Goal: Information Seeking & Learning: Learn about a topic

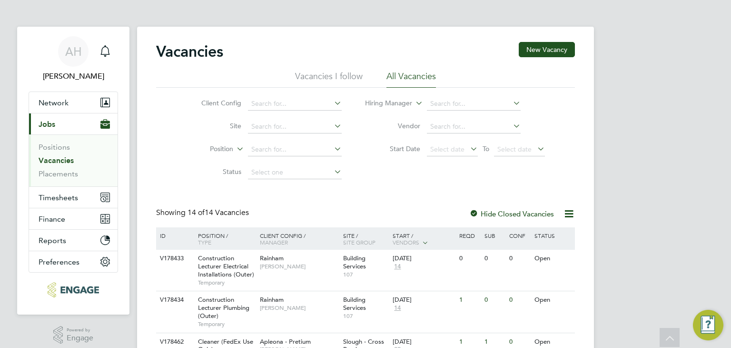
scroll to position [413, 0]
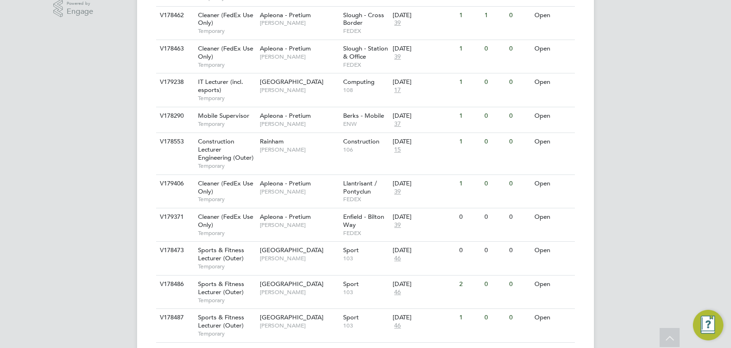
scroll to position [413, 0]
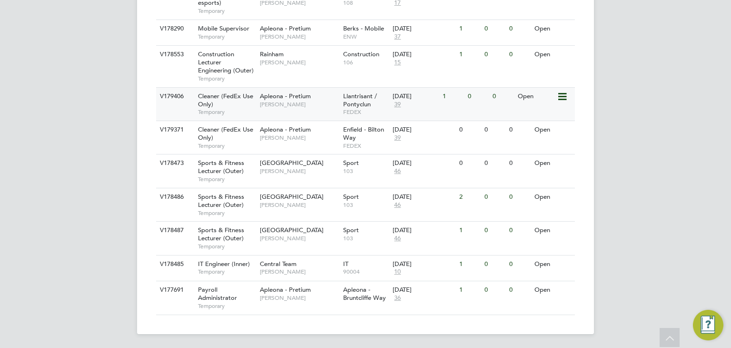
click at [242, 103] on div "Cleaner (FedEx Use Only) Temporary" at bounding box center [224, 104] width 67 height 33
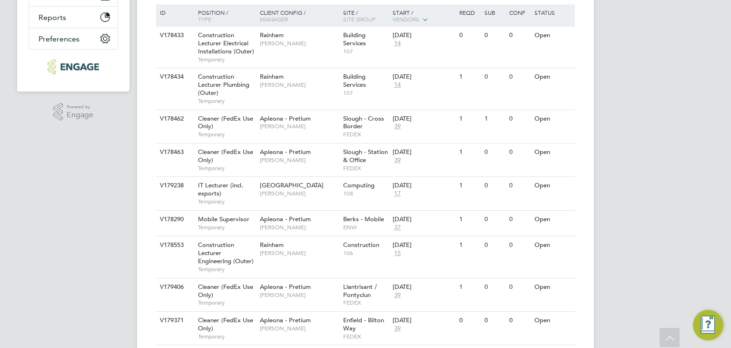
scroll to position [270, 0]
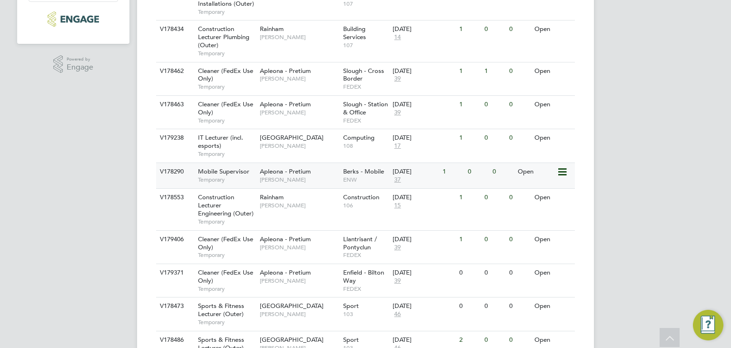
click at [258, 175] on div "Apleona - Pretium Julie Tante" at bounding box center [299, 175] width 83 height 25
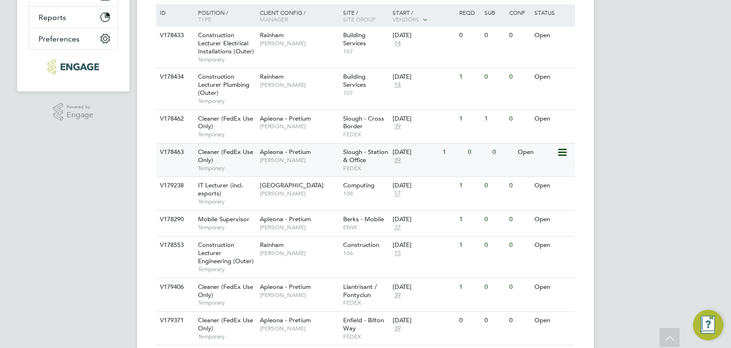
click at [286, 159] on span "[PERSON_NAME]" at bounding box center [299, 160] width 79 height 8
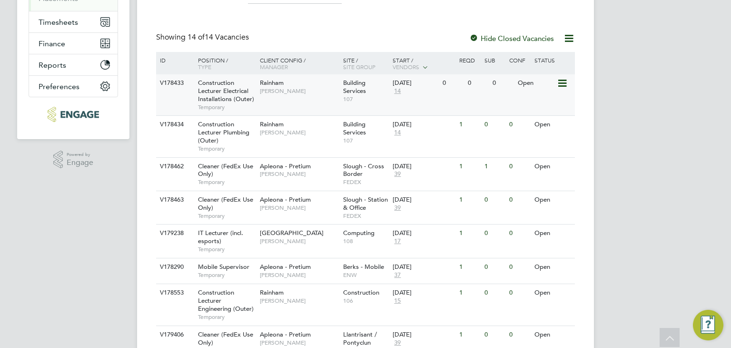
click at [304, 103] on div "V178433 Construction Lecturer Electrical Installations (Outer) Temporary Rainha…" at bounding box center [365, 94] width 419 height 41
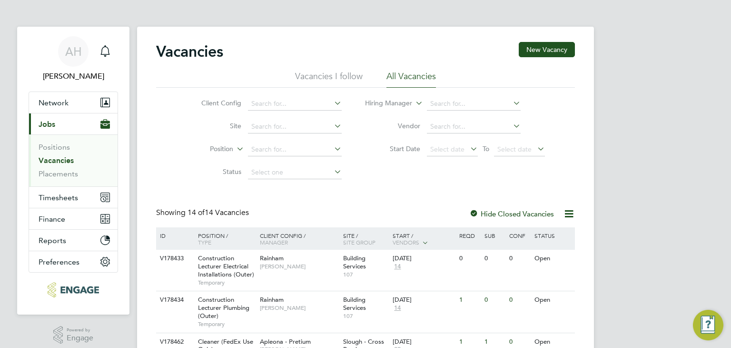
click at [714, 332] on img "Engage Resource Center" at bounding box center [708, 324] width 30 height 30
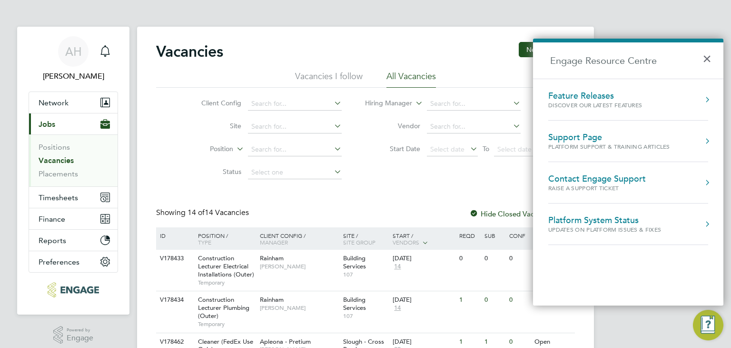
click at [703, 54] on button "×" at bounding box center [710, 55] width 14 height 21
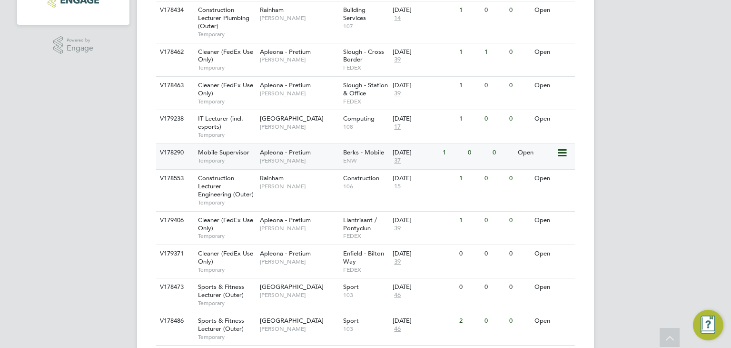
scroll to position [413, 0]
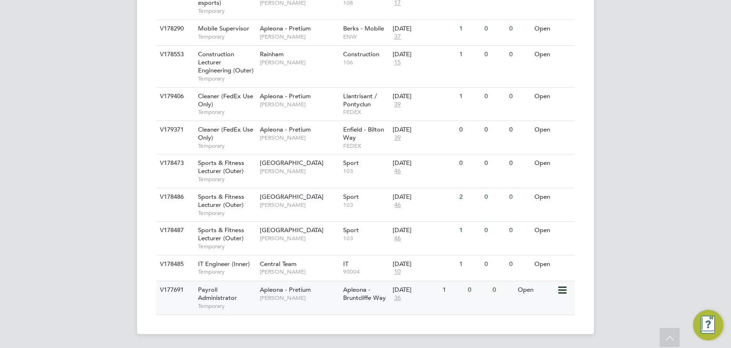
click at [320, 289] on div "Apleona - Pretium Maria Kuzniar" at bounding box center [299, 293] width 83 height 25
click at [298, 265] on div "Central Team Georgina Creighton" at bounding box center [299, 267] width 83 height 25
click at [274, 238] on span "[PERSON_NAME]" at bounding box center [299, 238] width 79 height 8
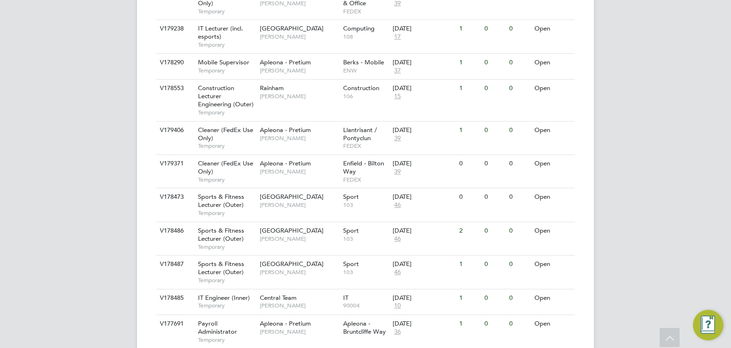
scroll to position [366, 0]
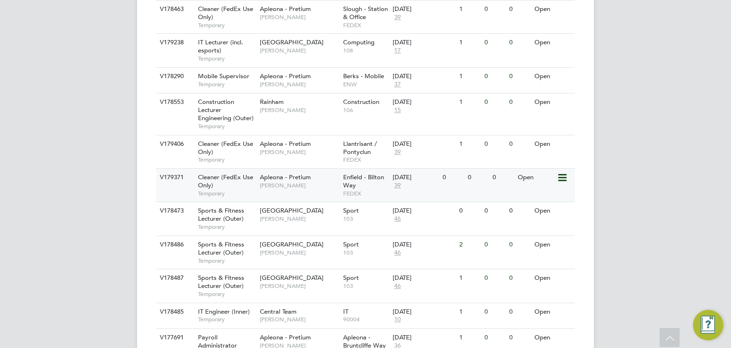
click at [265, 185] on span "[PERSON_NAME]" at bounding box center [299, 185] width 79 height 8
click at [255, 71] on div "Mobile Supervisor Temporary" at bounding box center [224, 80] width 67 height 25
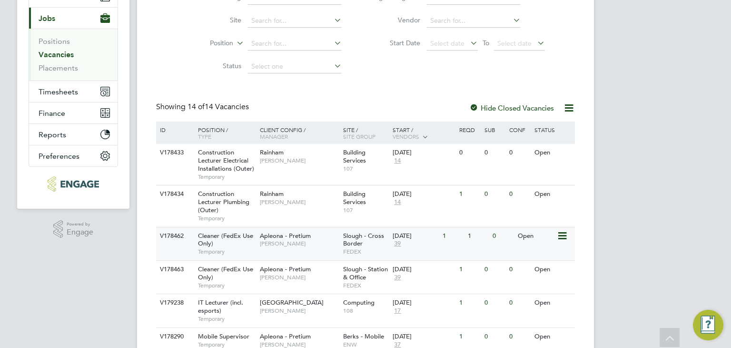
scroll to position [80, 0]
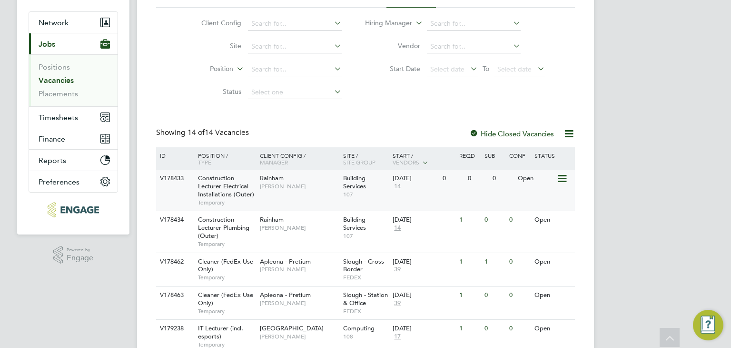
click at [265, 173] on div "Rainham Ian Rist" at bounding box center [299, 181] width 83 height 25
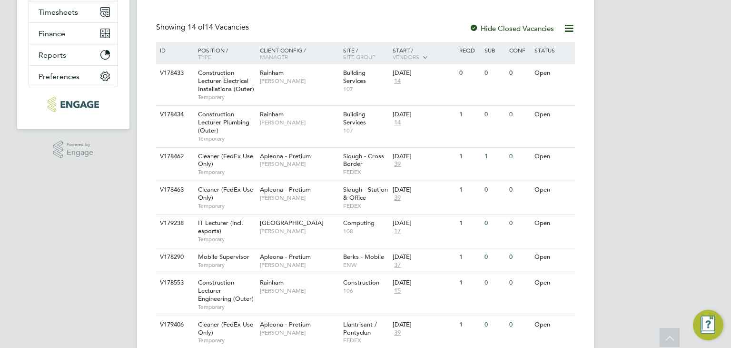
scroll to position [223, 0]
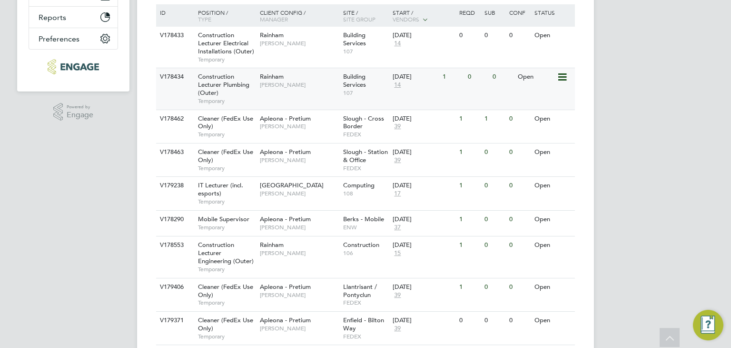
click at [289, 87] on span "Ian Rist" at bounding box center [299, 85] width 79 height 8
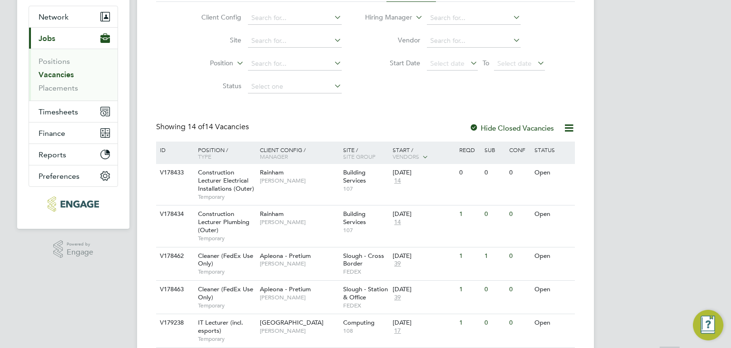
scroll to position [143, 0]
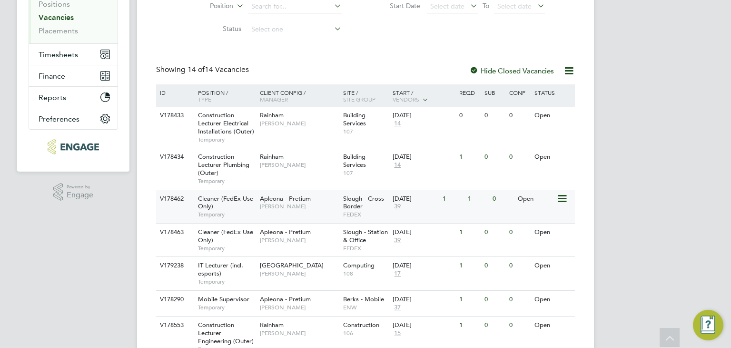
click at [274, 205] on span "Tracy Sellick" at bounding box center [299, 206] width 79 height 8
click at [295, 240] on span "Tracy Sellick" at bounding box center [299, 240] width 79 height 8
click at [242, 269] on div "IT Lecturer (incl. esports) Temporary" at bounding box center [224, 273] width 67 height 33
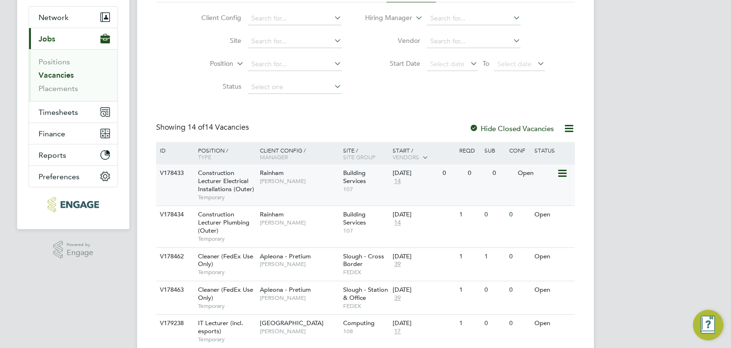
scroll to position [190, 0]
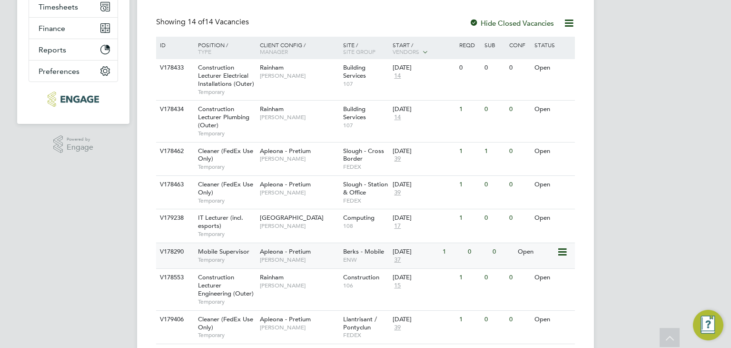
click at [259, 253] on div "Apleona - Pretium Julie Tante" at bounding box center [299, 255] width 83 height 25
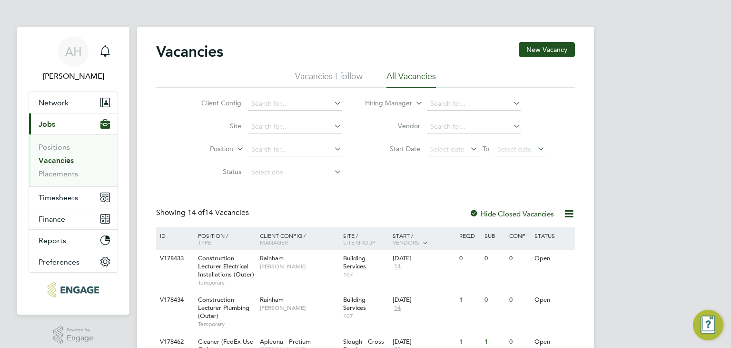
click at [185, 105] on li "Client Config" at bounding box center [264, 103] width 179 height 23
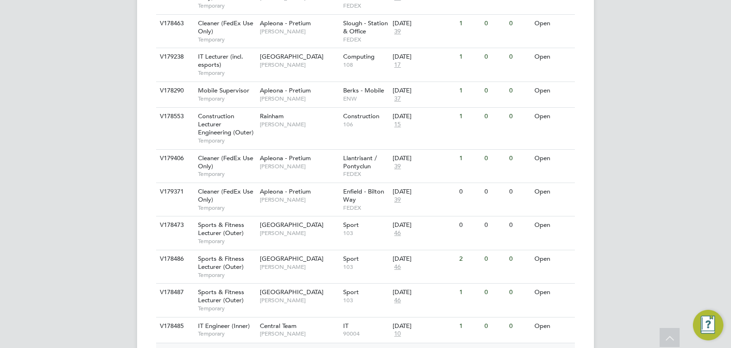
scroll to position [413, 0]
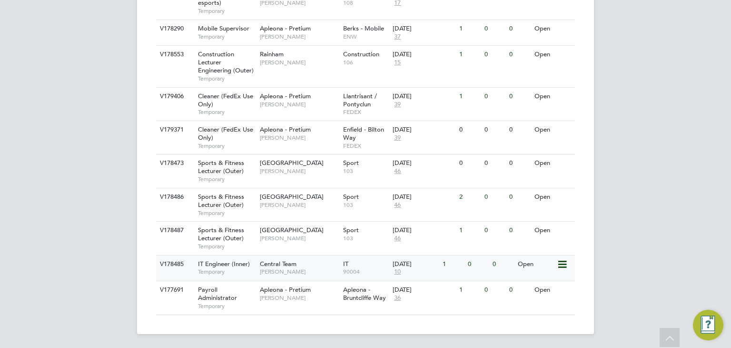
click at [198, 257] on div "IT Engineer (Inner) Temporary" at bounding box center [224, 267] width 67 height 25
click at [233, 237] on span "Sports & Fitness Lecturer (Outer)" at bounding box center [221, 234] width 46 height 16
click at [280, 196] on span "Havering Sixth Form Campus" at bounding box center [292, 196] width 64 height 8
click at [246, 166] on div "Sports & Fitness Lecturer (Outer) Temporary" at bounding box center [224, 170] width 67 height 33
click at [283, 135] on div "Apleona - Pretium Tracy Sellick" at bounding box center [299, 133] width 83 height 25
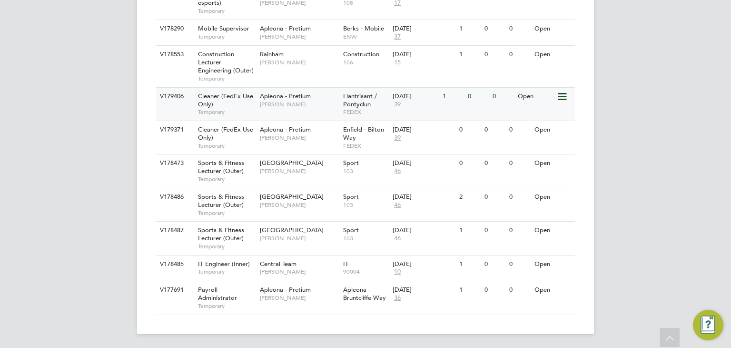
click at [257, 92] on div "Cleaner (FedEx Use Only) Temporary" at bounding box center [224, 104] width 67 height 33
click at [268, 53] on span "Rainham" at bounding box center [272, 54] width 24 height 8
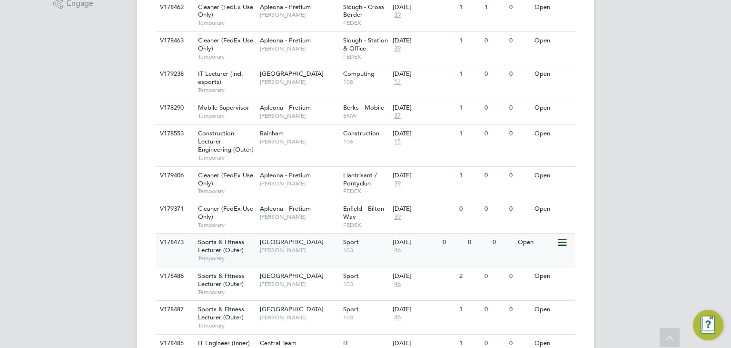
scroll to position [223, 0]
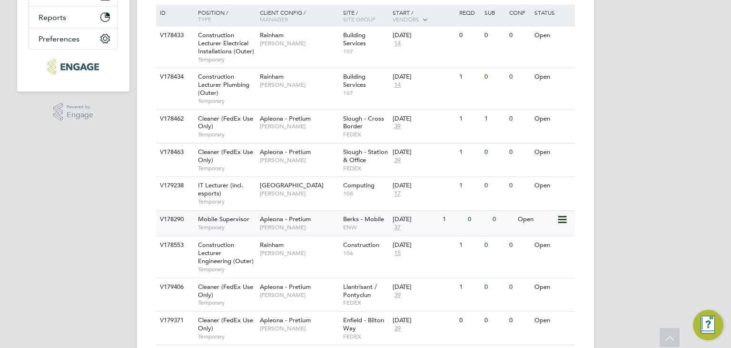
click at [264, 218] on span "Apleona - Pretium" at bounding box center [285, 219] width 51 height 8
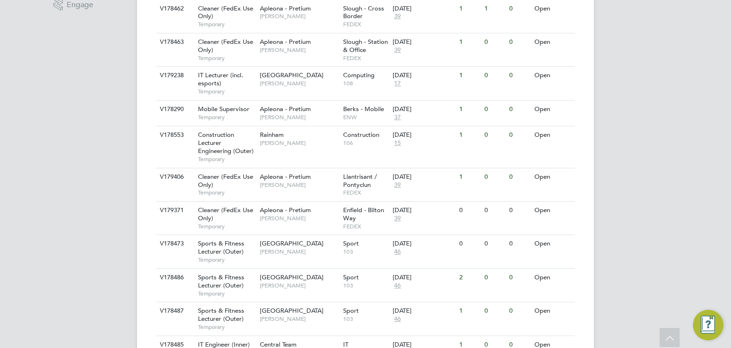
scroll to position [333, 0]
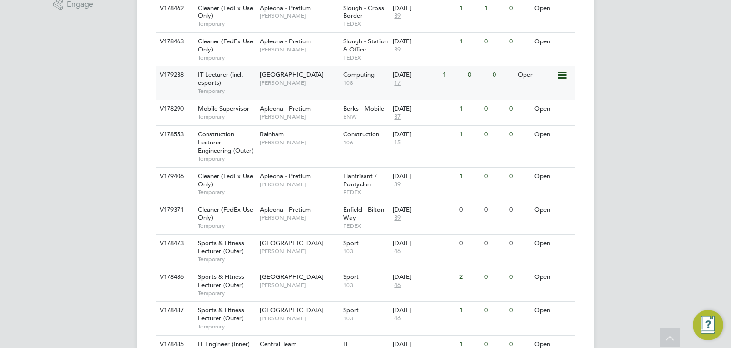
click at [267, 80] on span "Fraz Arshad" at bounding box center [299, 83] width 79 height 8
click at [235, 75] on span "IT Lecturer (incl. esports)" at bounding box center [220, 78] width 45 height 16
click at [274, 20] on div "Apleona - Pretium Tracy Sellick" at bounding box center [299, 12] width 83 height 25
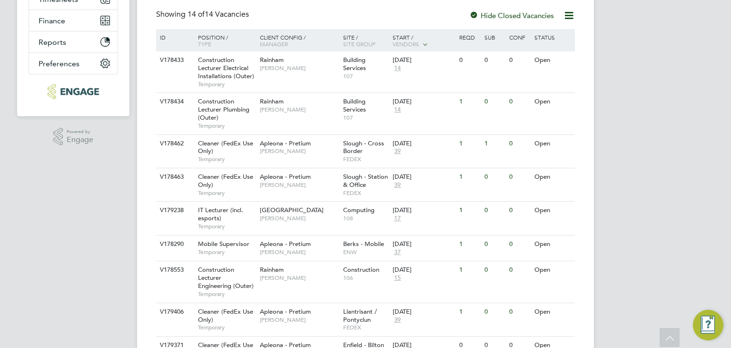
scroll to position [190, 0]
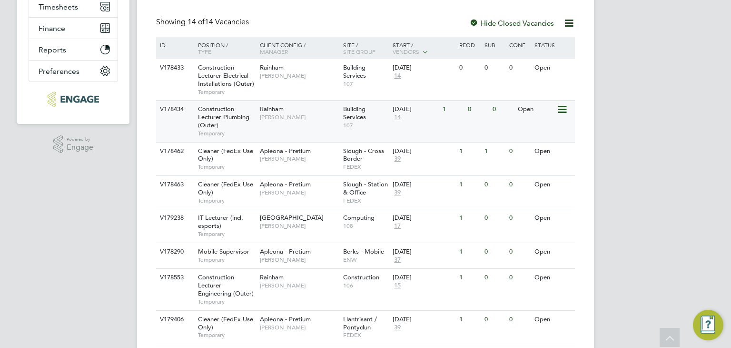
click at [305, 106] on div "Rainham Ian Rist" at bounding box center [299, 112] width 83 height 25
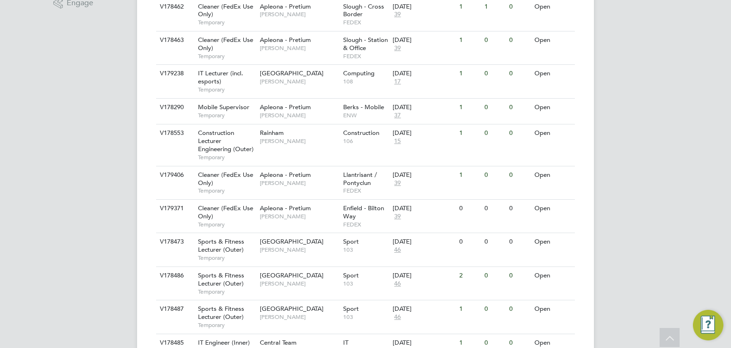
scroll to position [318, 0]
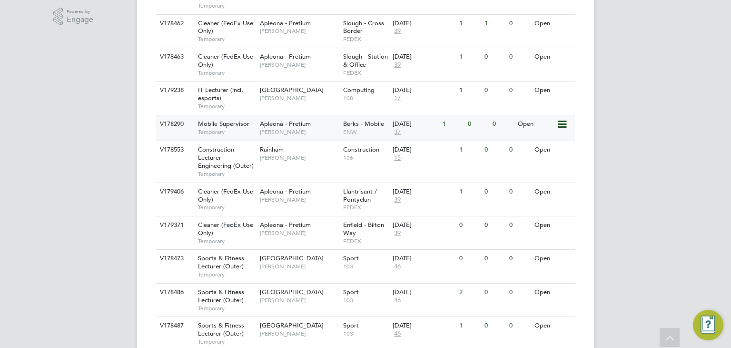
click at [237, 128] on span "Temporary" at bounding box center [226, 132] width 57 height 8
drag, startPoint x: 650, startPoint y: 179, endPoint x: 510, endPoint y: 201, distance: 142.1
click at [510, 201] on div "AH Alex Hyde Notifications Applications: Network Team Members Businesses Sites …" at bounding box center [365, 63] width 731 height 762
drag, startPoint x: 571, startPoint y: 218, endPoint x: 586, endPoint y: 247, distance: 32.2
click at [587, 250] on div "Vacancies New Vacancy Vacancies I follow All Vacancies Client Config Site Posit…" at bounding box center [365, 69] width 457 height 720
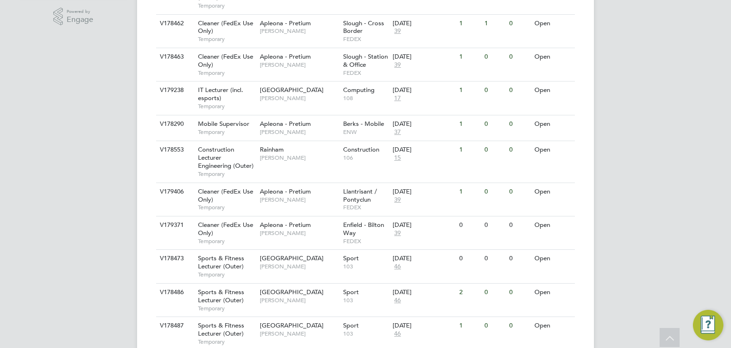
click at [588, 244] on div "Vacancies New Vacancy Vacancies I follow All Vacancies Client Config Site Posit…" at bounding box center [365, 69] width 457 height 720
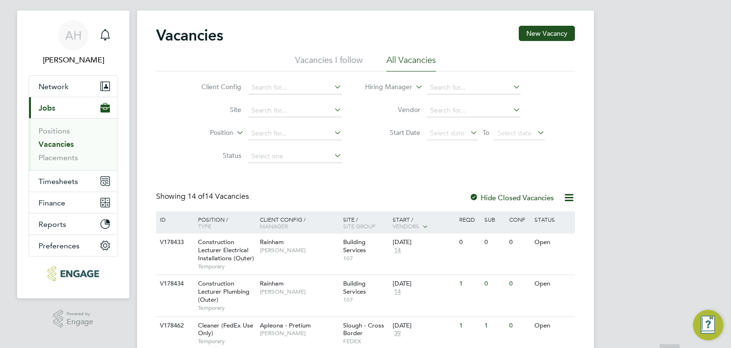
scroll to position [0, 0]
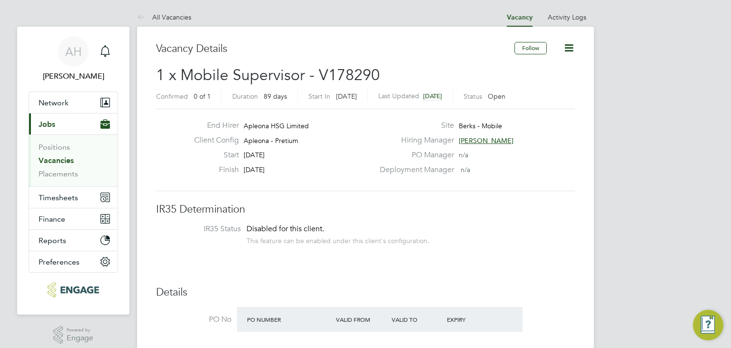
click at [476, 137] on span "Julie Tante" at bounding box center [486, 140] width 55 height 9
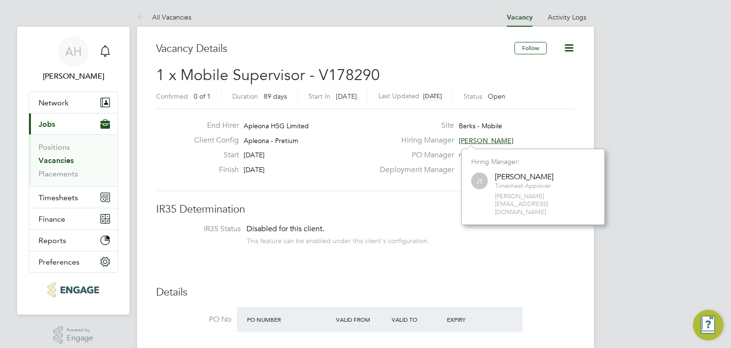
scroll to position [60, 143]
click at [380, 139] on label "Hiring Manager" at bounding box center [414, 140] width 80 height 10
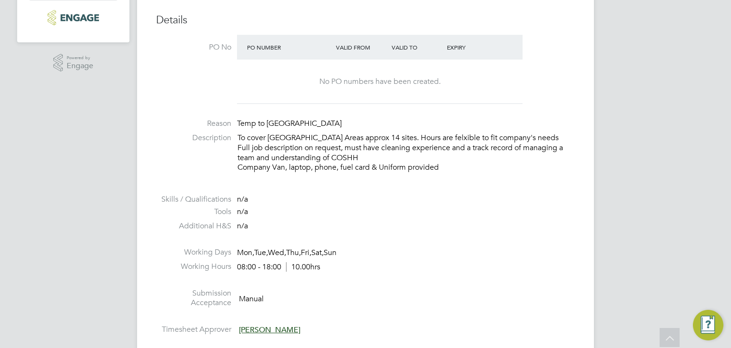
scroll to position [333, 0]
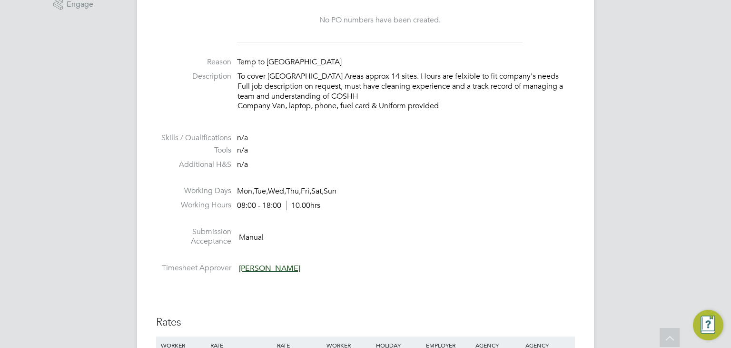
click at [378, 141] on li "Skills / Qualifications n/a" at bounding box center [365, 139] width 419 height 12
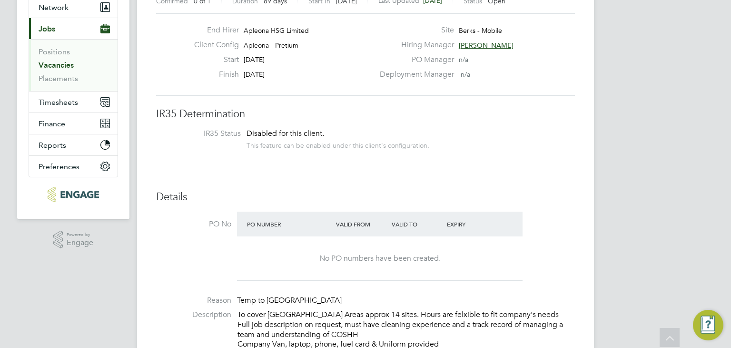
scroll to position [0, 0]
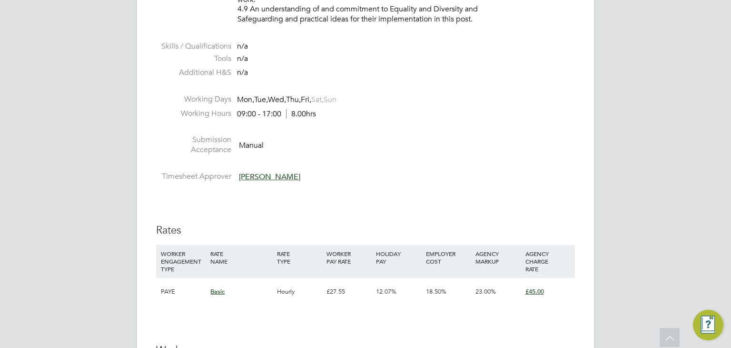
scroll to position [1571, 0]
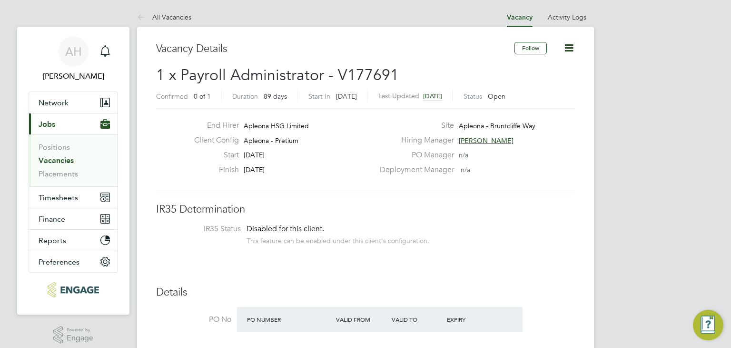
click at [478, 139] on span "Maria Kuzniar" at bounding box center [486, 140] width 55 height 9
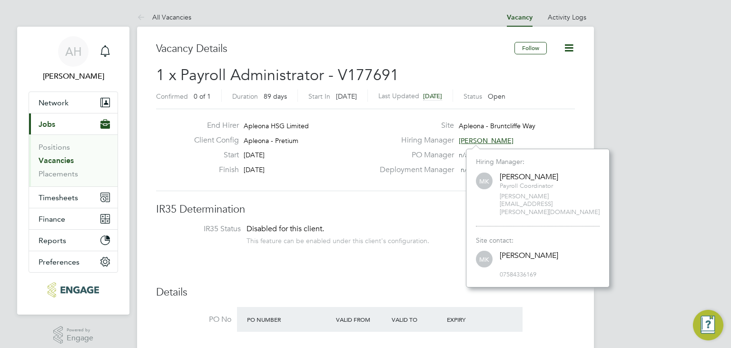
click at [469, 124] on span "Apleona - Bruntcliffe Way" at bounding box center [497, 125] width 77 height 9
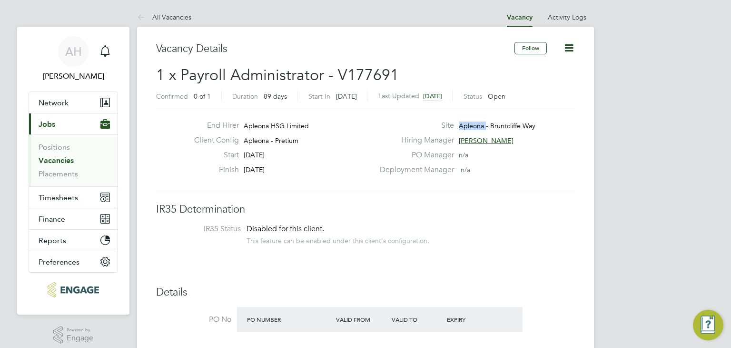
click at [469, 124] on span "Apleona - Bruntcliffe Way" at bounding box center [497, 125] width 77 height 9
copy span "Apleona"
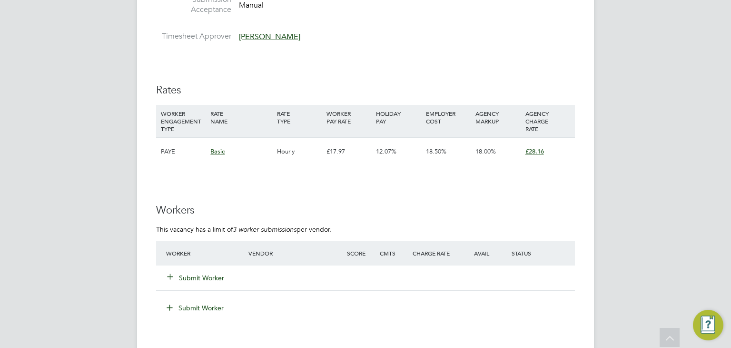
scroll to position [1428, 0]
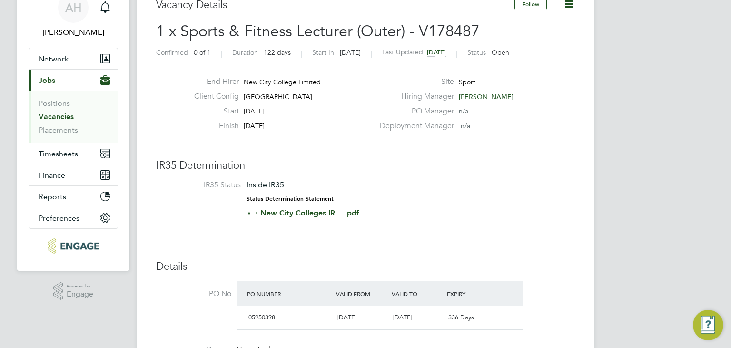
scroll to position [95, 0]
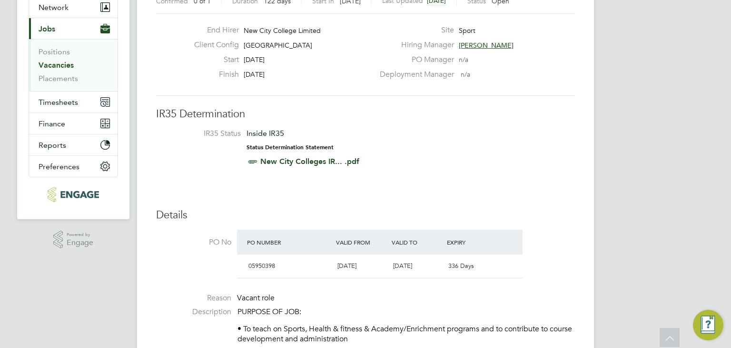
click at [278, 160] on link "New City Colleges IR... .pdf" at bounding box center [309, 161] width 99 height 9
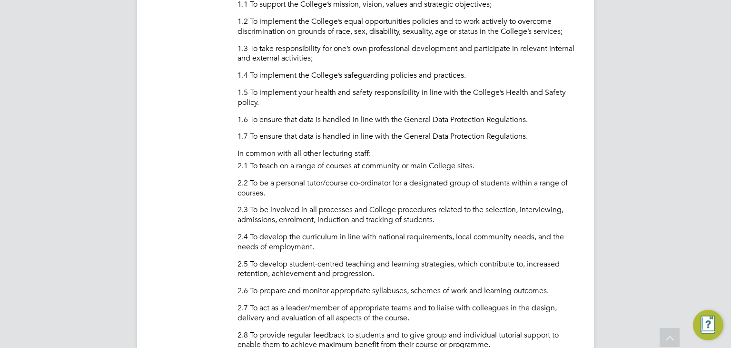
scroll to position [619, 0]
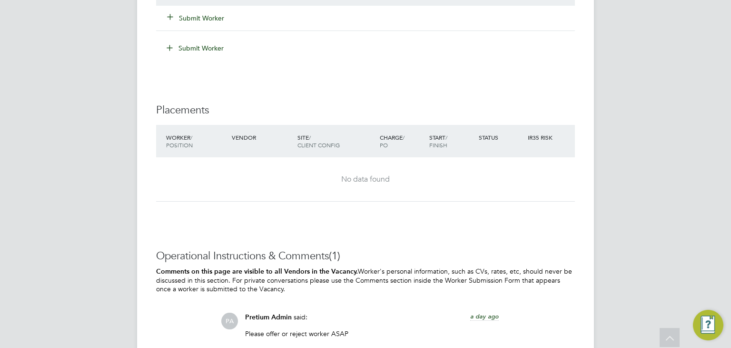
scroll to position [1095, 0]
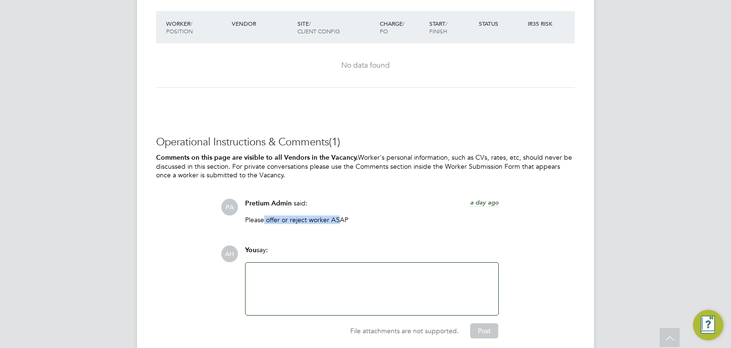
drag, startPoint x: 338, startPoint y: 229, endPoint x: 264, endPoint y: 228, distance: 74.3
click at [264, 224] on p "Please offer or reject worker ASAP" at bounding box center [372, 219] width 254 height 9
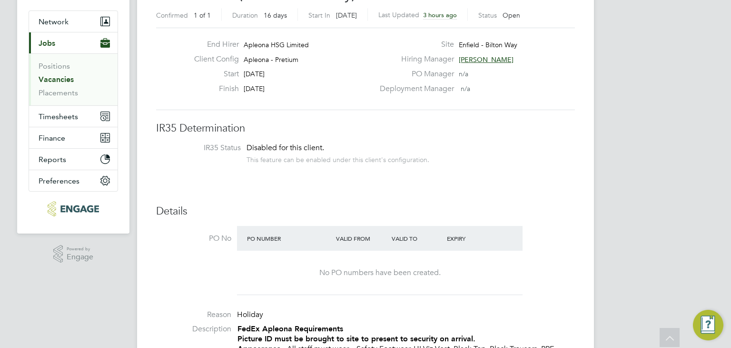
scroll to position [50, 0]
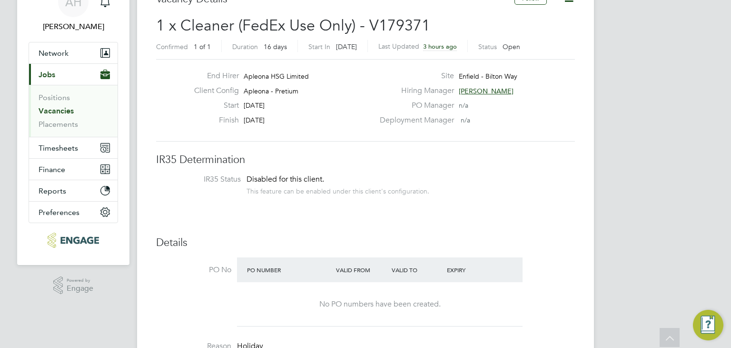
click at [462, 72] on span "Enfield - Bilton Way" at bounding box center [488, 76] width 59 height 9
copy span "Enfield"
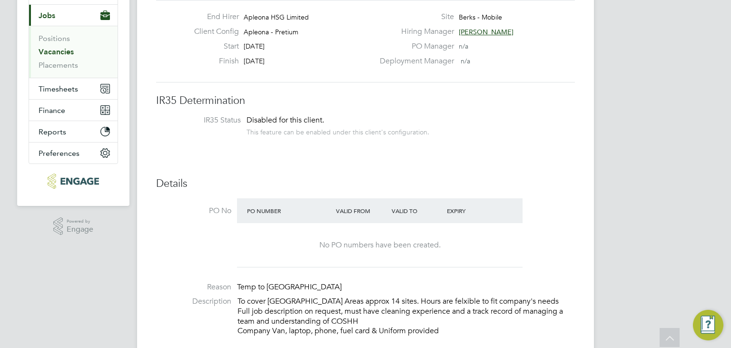
scroll to position [95, 0]
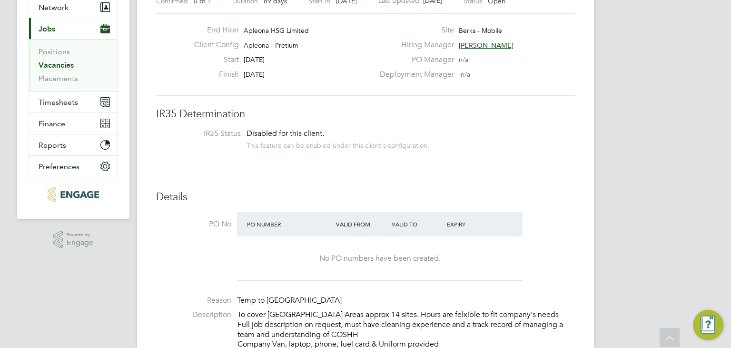
click at [552, 141] on li "IR35 Status Disabled for this client. This feature can be enabled under this cl…" at bounding box center [366, 140] width 400 height 23
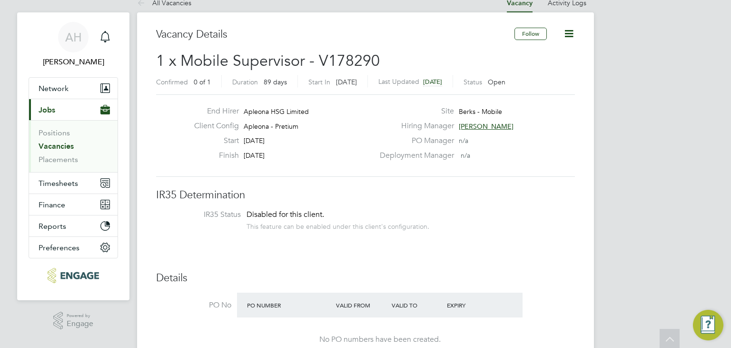
scroll to position [0, 0]
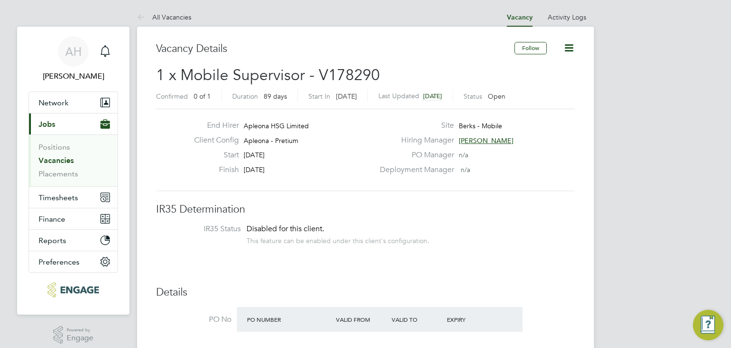
click at [480, 136] on span "Julie Tante" at bounding box center [486, 140] width 55 height 9
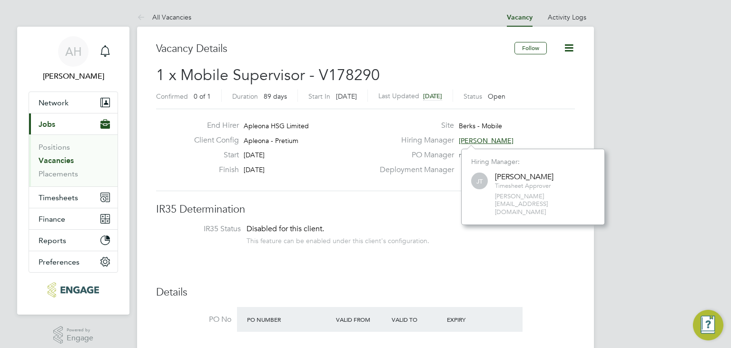
click at [462, 124] on span "Berks - Mobile" at bounding box center [480, 125] width 43 height 9
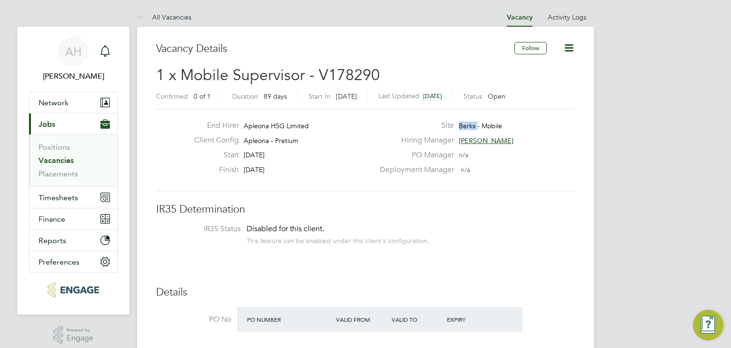
click at [462, 124] on span "Berks - Mobile" at bounding box center [480, 125] width 43 height 9
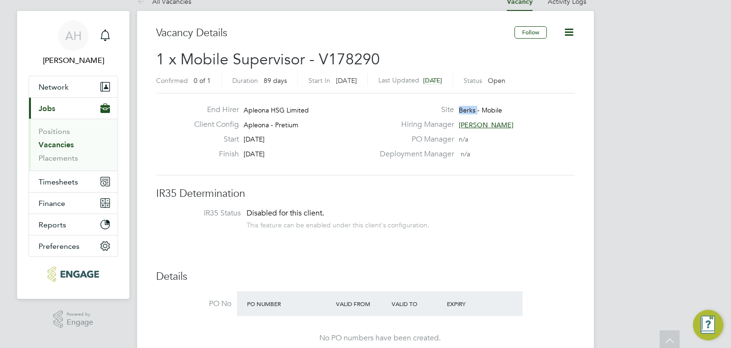
scroll to position [0, 0]
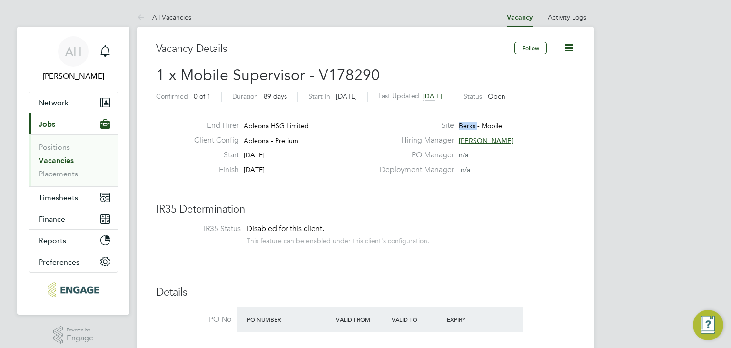
click at [198, 158] on label "Start" at bounding box center [213, 155] width 52 height 10
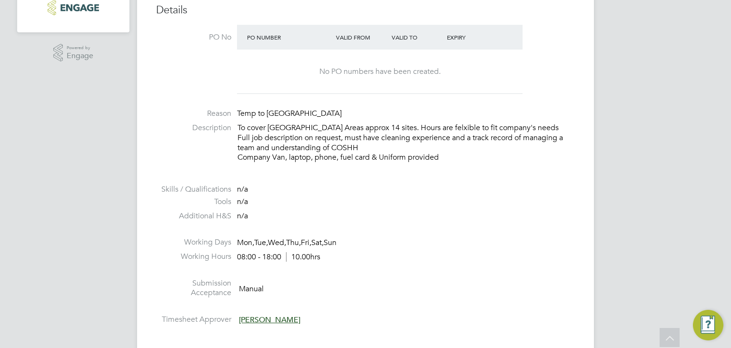
scroll to position [286, 0]
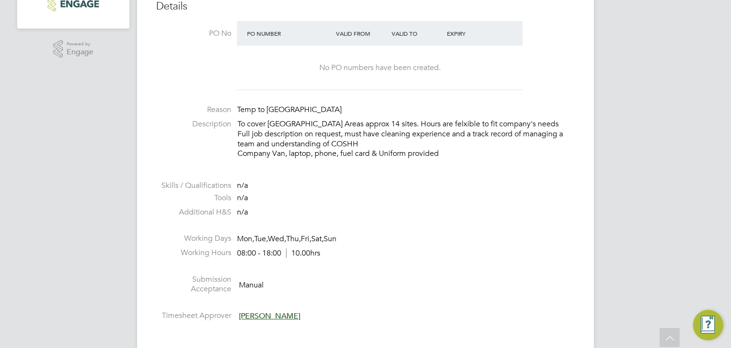
click at [401, 239] on li "Working Days Mon, Tue, Wed, Thu, Fri, Sat, Sun" at bounding box center [365, 240] width 419 height 14
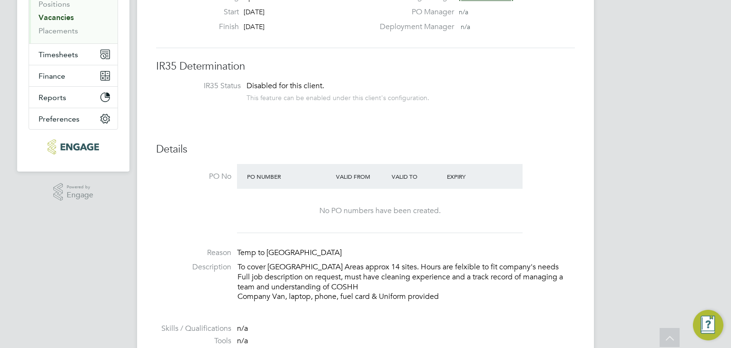
scroll to position [0, 0]
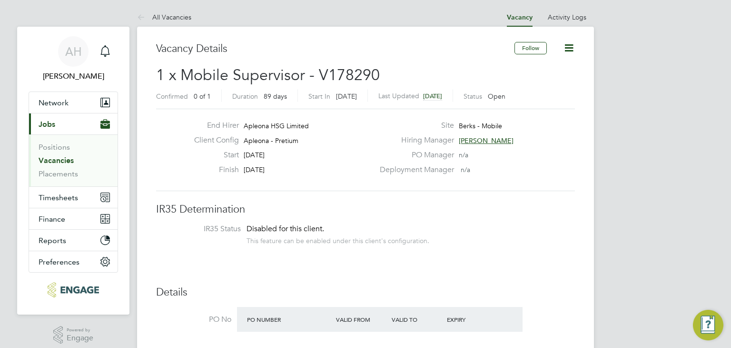
click at [483, 133] on div "Site Berks - Mobile" at bounding box center [476, 127] width 205 height 15
click at [484, 136] on span "Julie Tante" at bounding box center [486, 140] width 55 height 9
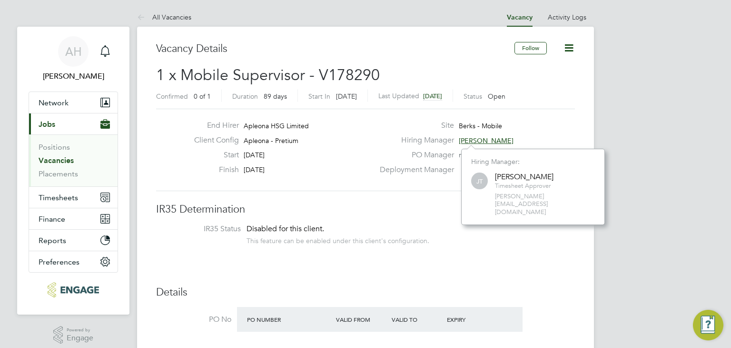
click at [347, 119] on div "End Hirer Apleona HSG Limited Client Config Apleona - Pretium Start 01 Sep 2025…" at bounding box center [365, 150] width 419 height 82
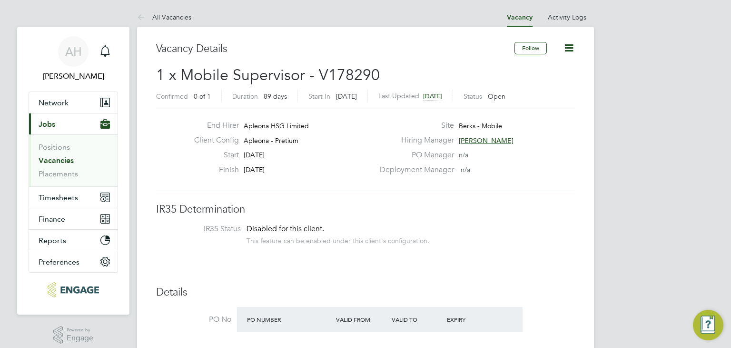
click at [467, 142] on span "Julie Tante" at bounding box center [486, 140] width 55 height 9
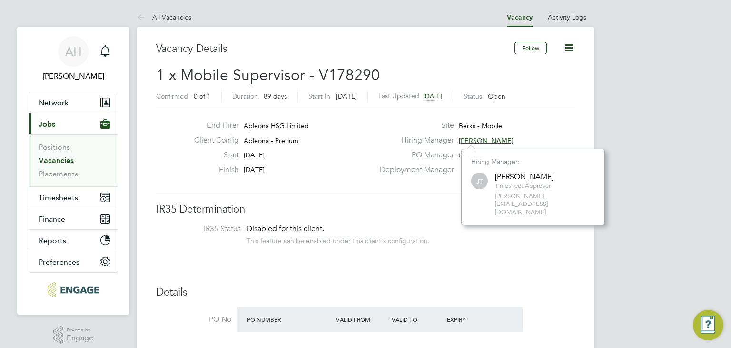
click at [297, 168] on div "Finish 28 Nov 2025" at bounding box center [281, 172] width 188 height 15
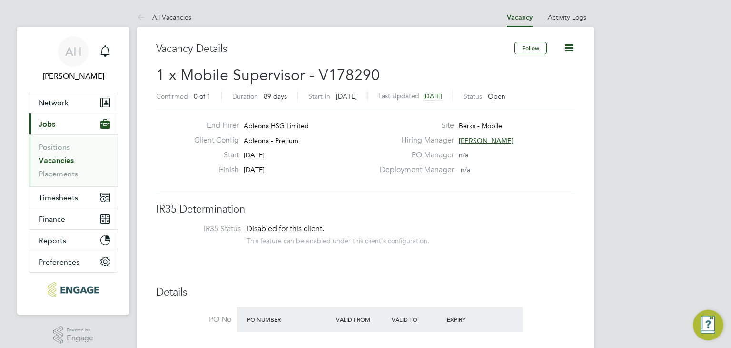
scroll to position [48, 0]
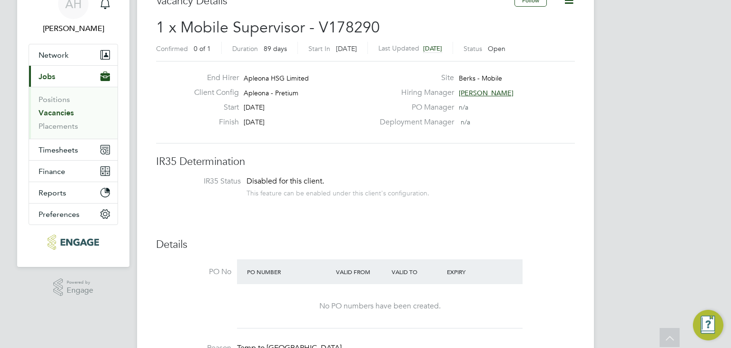
click at [488, 96] on span "Julie Tante" at bounding box center [486, 93] width 55 height 9
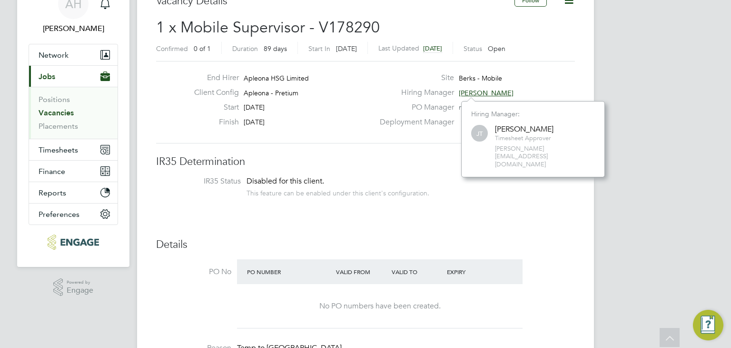
click at [390, 103] on label "PO Manager" at bounding box center [414, 107] width 80 height 10
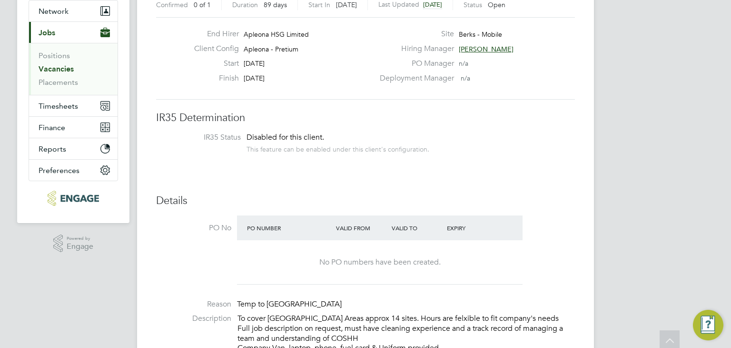
scroll to position [0, 0]
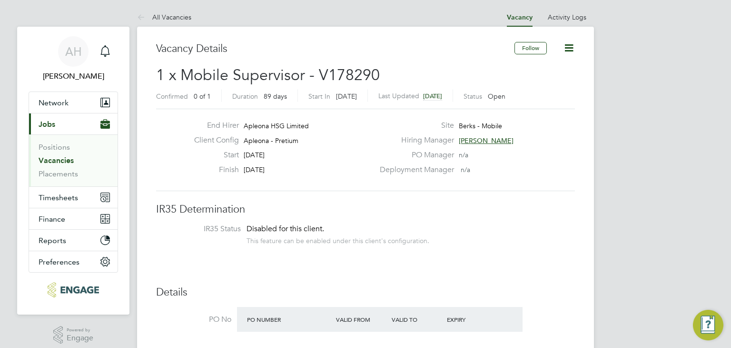
drag, startPoint x: 159, startPoint y: 15, endPoint x: 151, endPoint y: 17, distance: 7.4
click at [151, 17] on link "All Vacancies" at bounding box center [164, 17] width 54 height 9
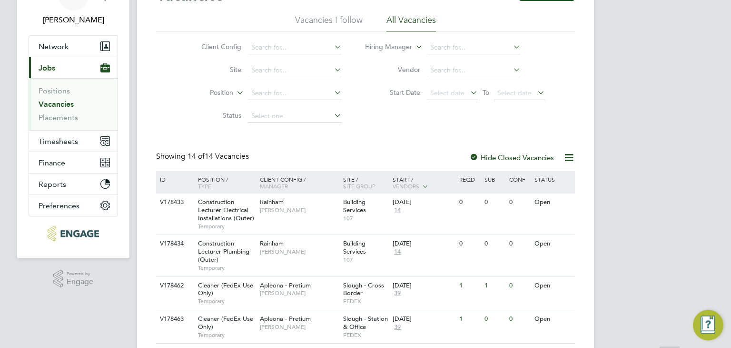
scroll to position [143, 0]
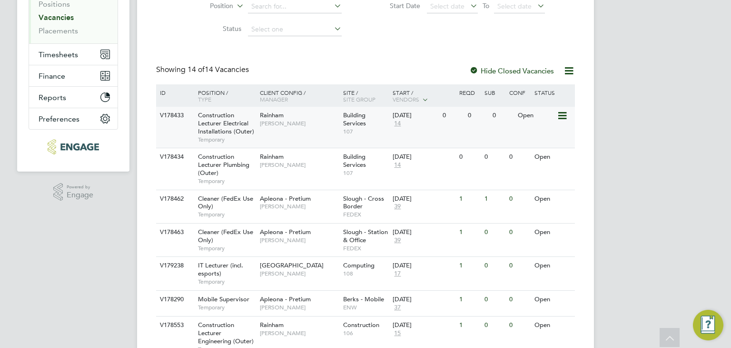
click at [224, 119] on span "Construction Lecturer Electrical Installations (Outer)" at bounding box center [226, 123] width 56 height 24
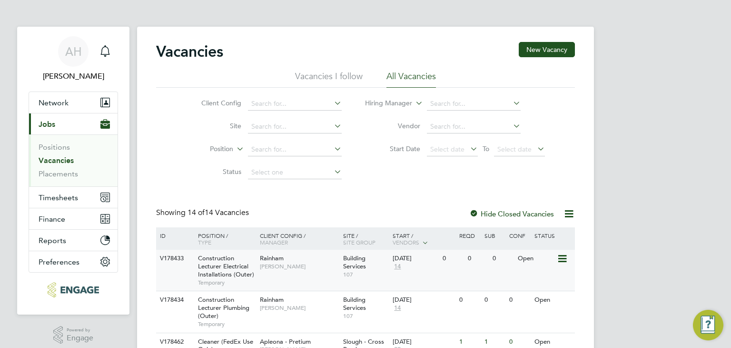
click at [396, 264] on span "14" at bounding box center [398, 266] width 10 height 8
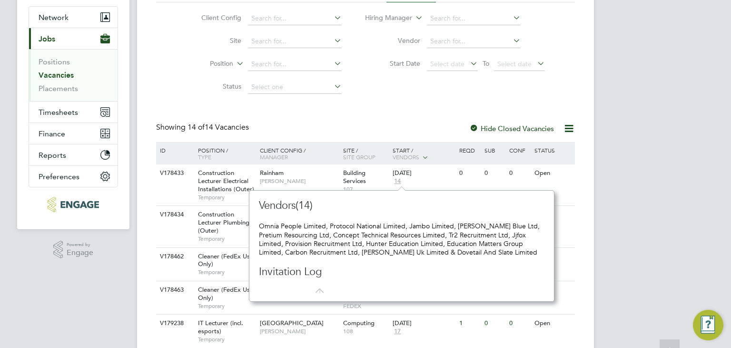
scroll to position [95, 0]
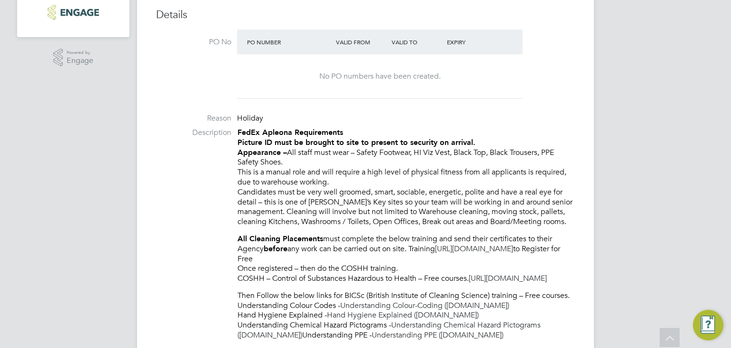
scroll to position [333, 0]
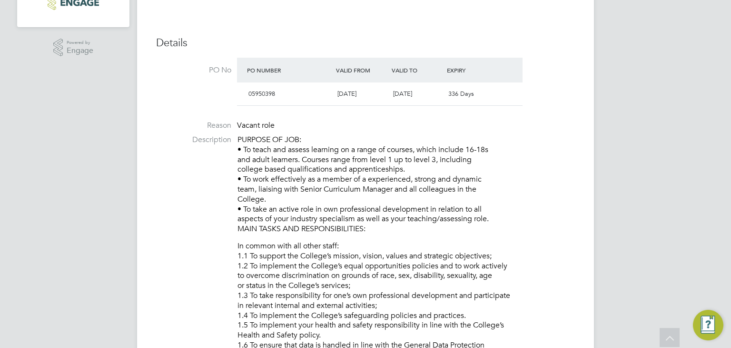
scroll to position [333, 0]
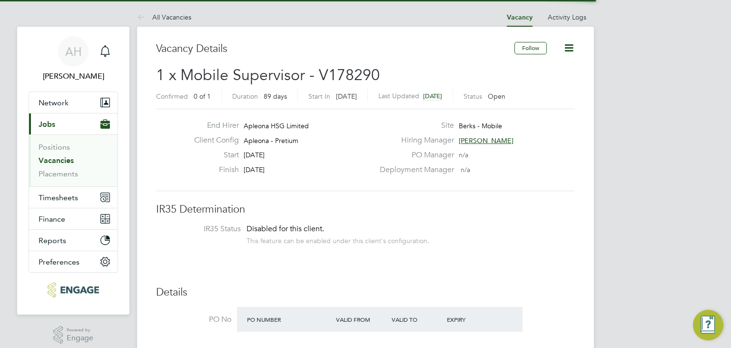
scroll to position [28, 67]
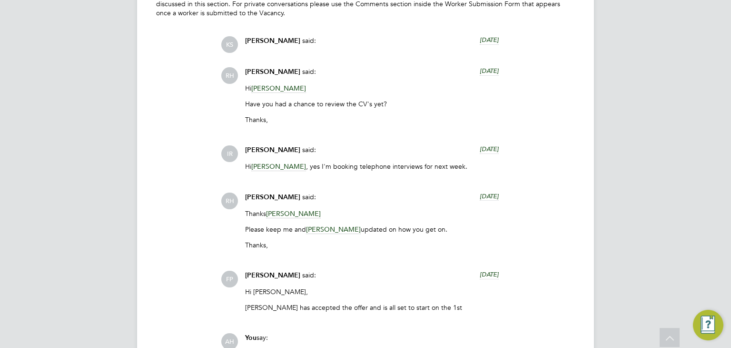
scroll to position [2047, 0]
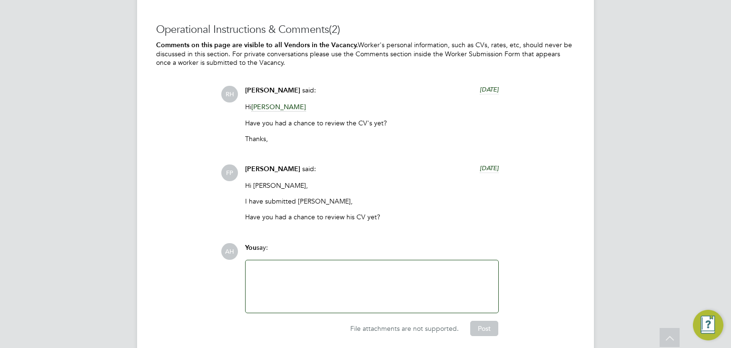
scroll to position [2073, 0]
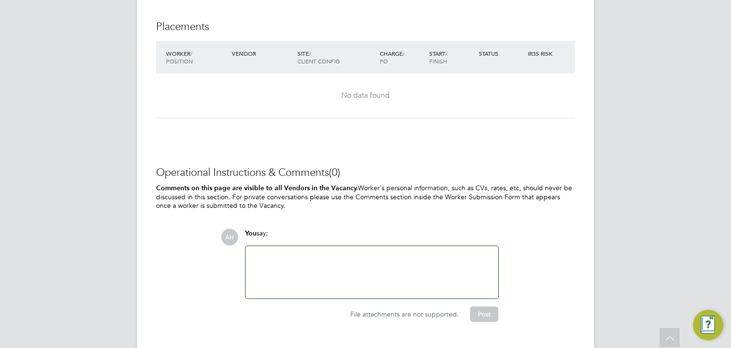
scroll to position [1096, 0]
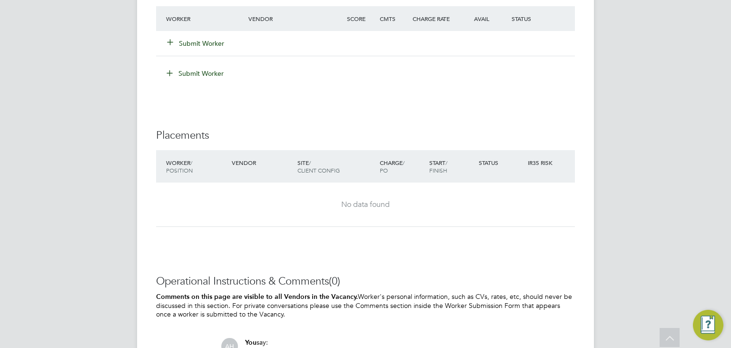
scroll to position [1098, 0]
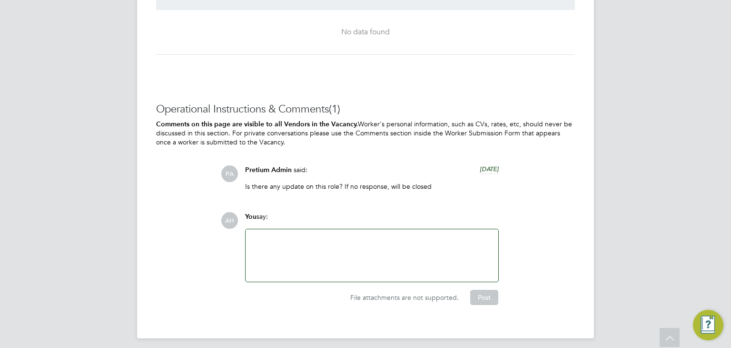
scroll to position [960, 0]
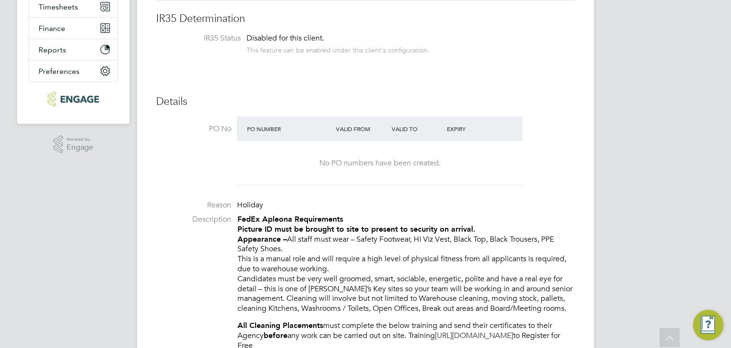
scroll to position [28, 67]
drag, startPoint x: 470, startPoint y: 148, endPoint x: 488, endPoint y: 73, distance: 77.0
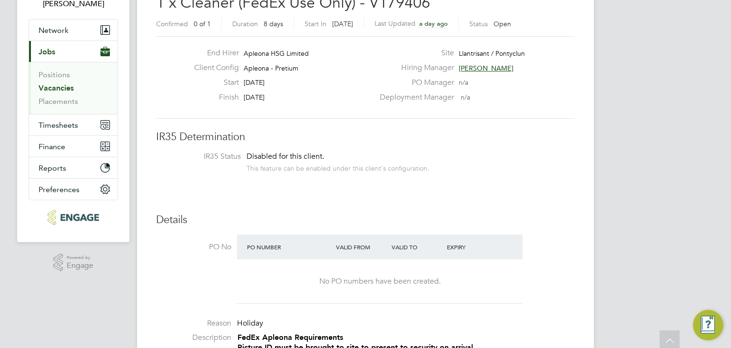
scroll to position [0, 0]
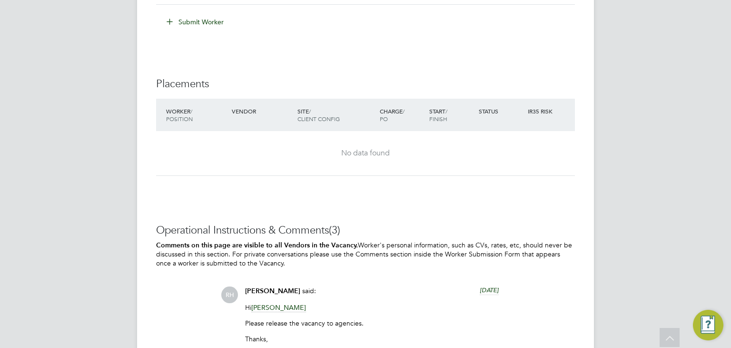
scroll to position [1842, 0]
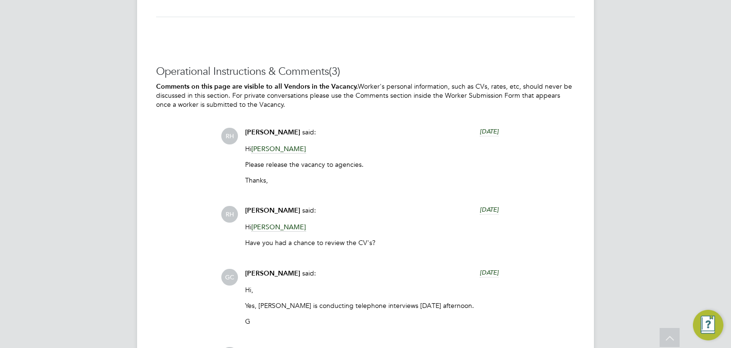
click at [272, 147] on span "Georgina Creighton" at bounding box center [278, 148] width 55 height 9
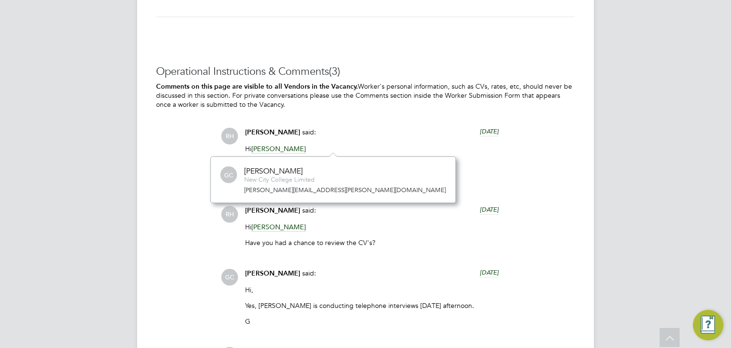
click at [177, 172] on div "Operational Instructions & Comments (3) Comments on this page are visible to al…" at bounding box center [365, 252] width 419 height 375
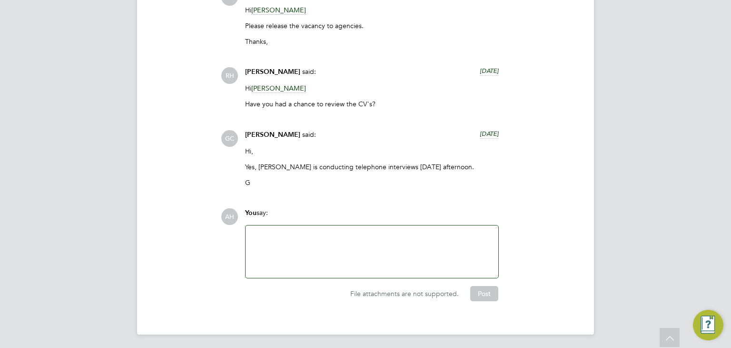
scroll to position [1981, 0]
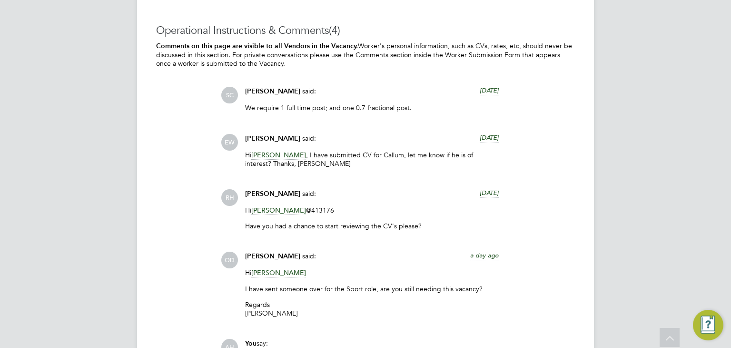
scroll to position [2006, 0]
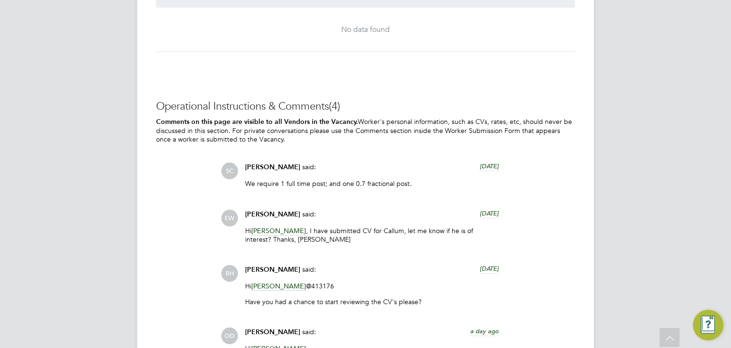
click at [267, 210] on span "Ella Wratten" at bounding box center [272, 214] width 55 height 8
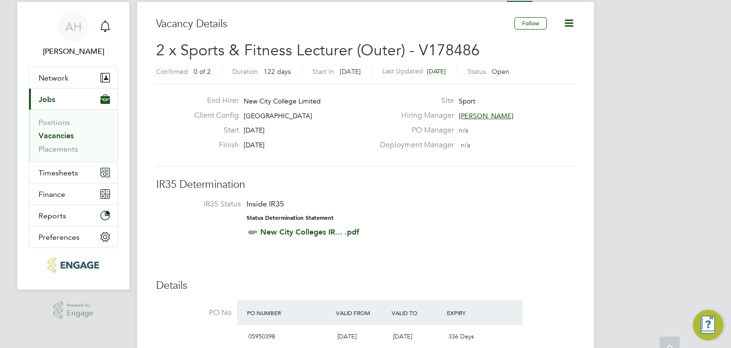
scroll to position [0, 0]
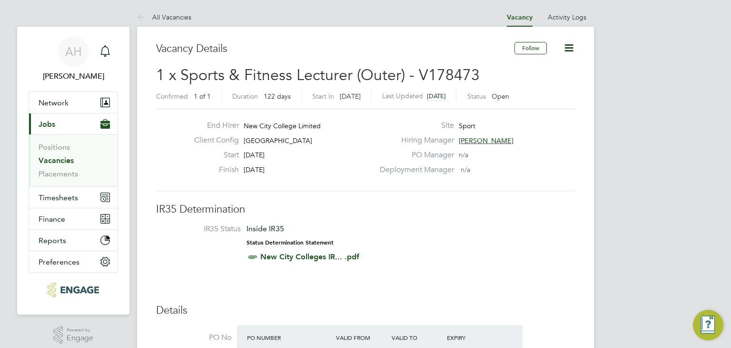
drag, startPoint x: 185, startPoint y: 121, endPoint x: 133, endPoint y: -41, distance: 170.7
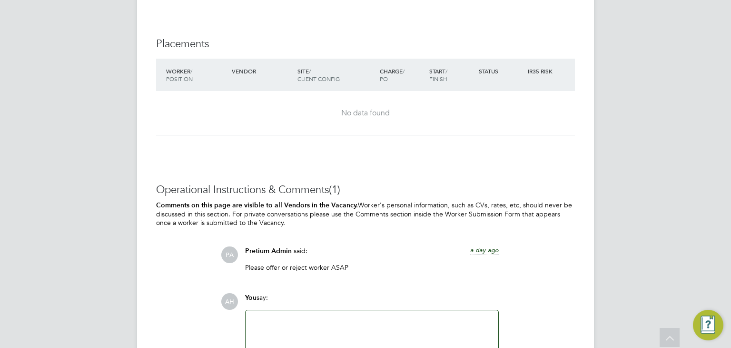
scroll to position [1145, 0]
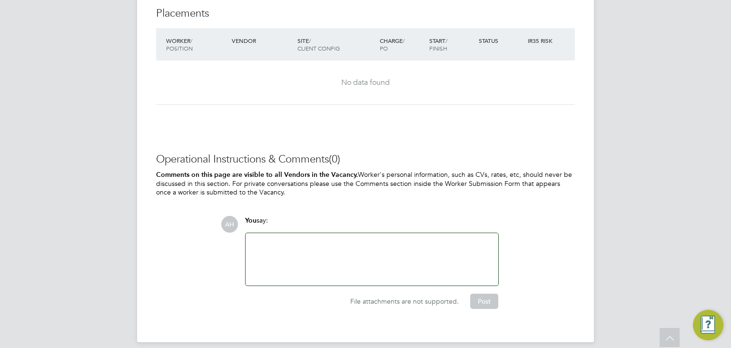
scroll to position [1098, 0]
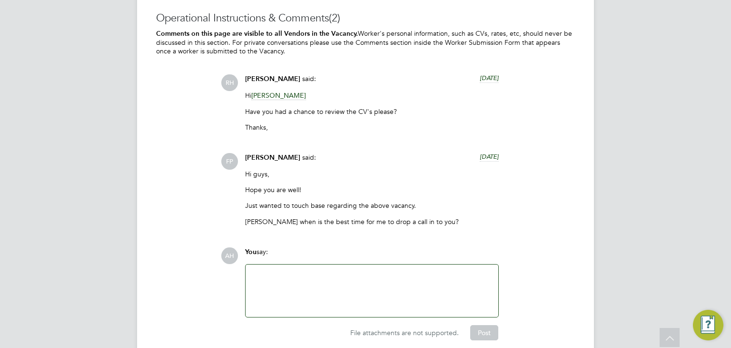
scroll to position [2051, 0]
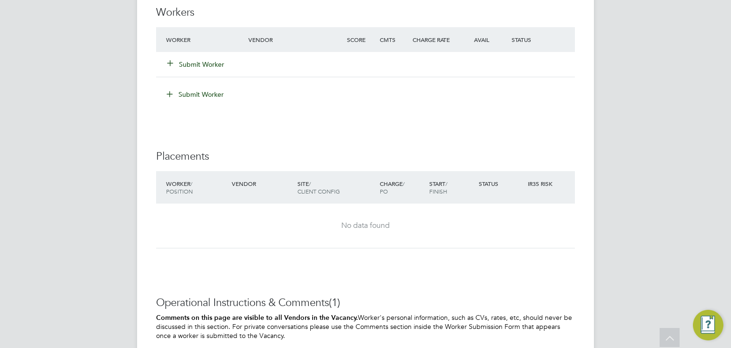
scroll to position [857, 0]
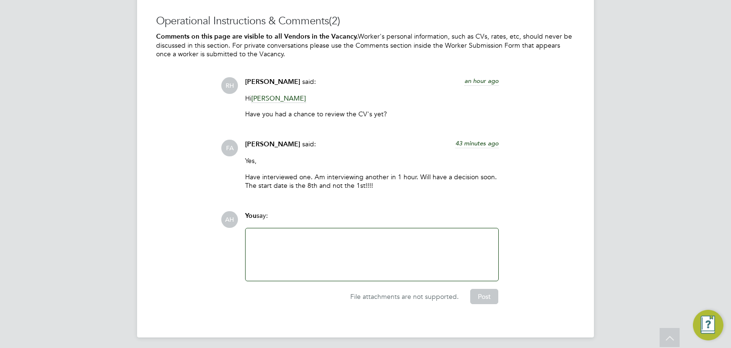
scroll to position [1030, 0]
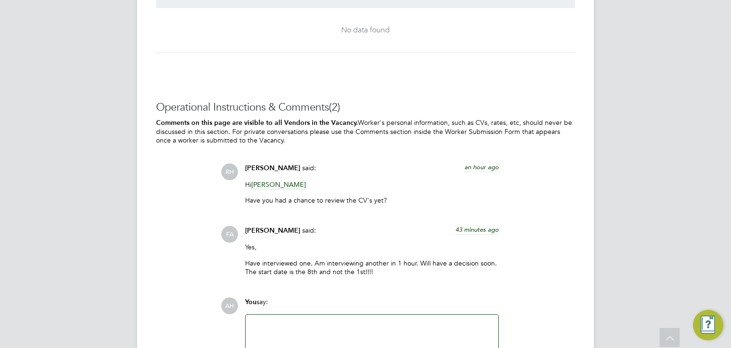
scroll to position [952, 0]
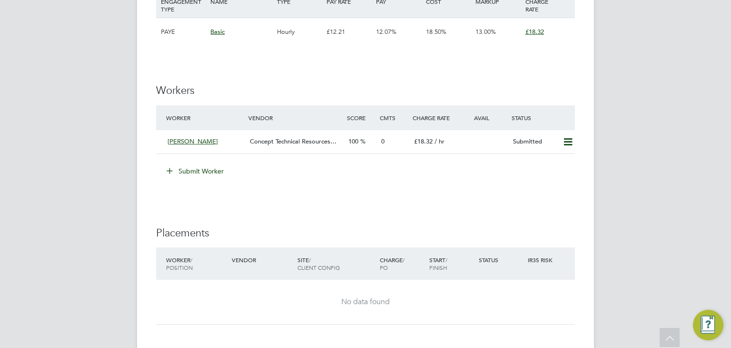
scroll to position [1095, 0]
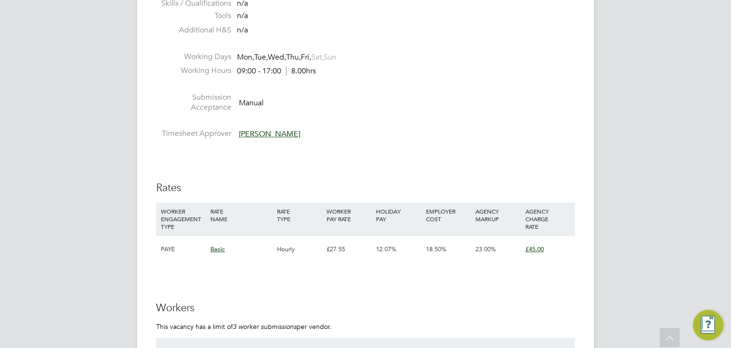
scroll to position [1666, 0]
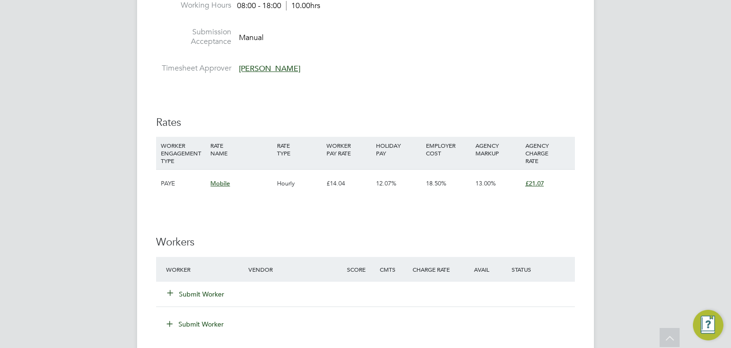
scroll to position [531, 0]
